Goal: Task Accomplishment & Management: Manage account settings

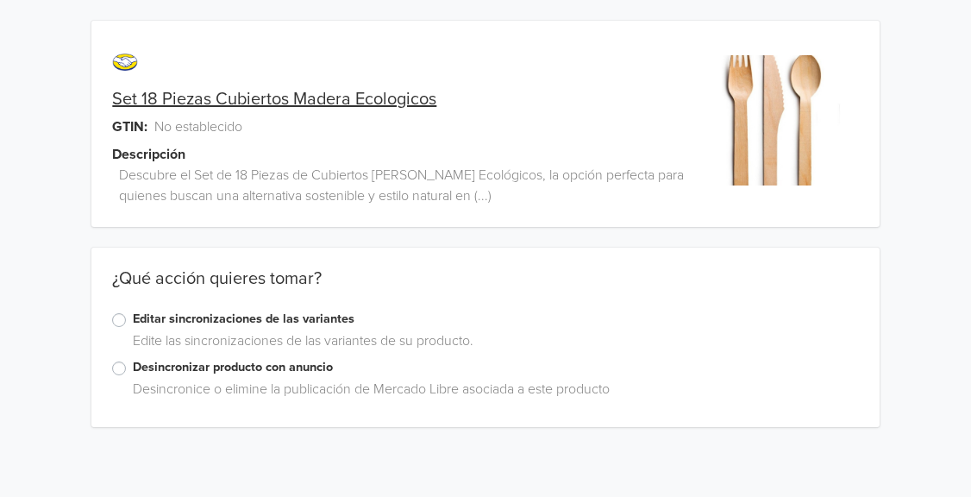
click at [133, 370] on label "Desincronizar producto con anuncio" at bounding box center [495, 367] width 725 height 19
click at [0, 0] on input "Desincronizar producto con anuncio" at bounding box center [0, 0] width 0 height 0
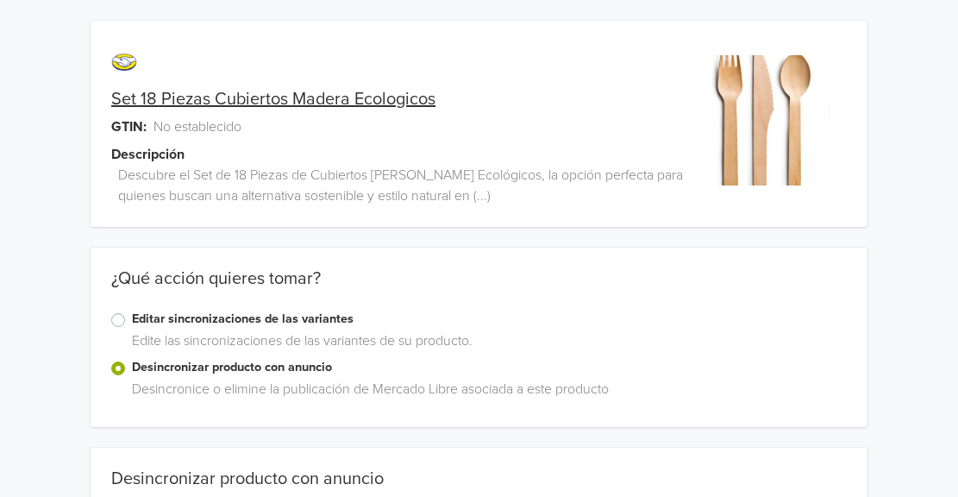
click at [230, 103] on link "Set 18 Piezas Cubiertos Madera Ecologicos" at bounding box center [273, 99] width 324 height 21
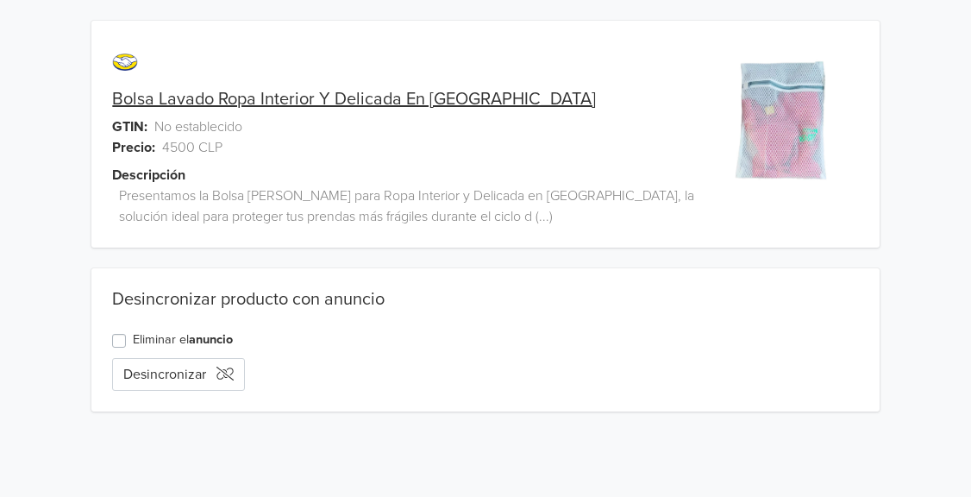
click at [380, 92] on link "Bolsa Lavado Ropa Interior Y Delicada En Lavadoras" at bounding box center [354, 99] width 484 height 21
